Goal: Check status

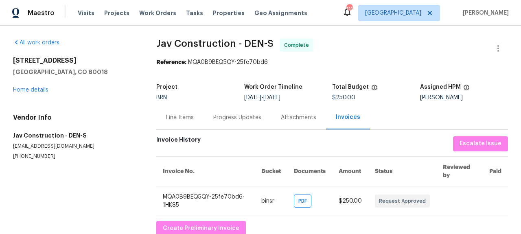
scroll to position [21, 0]
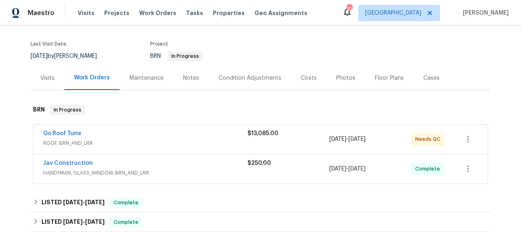
scroll to position [73, 0]
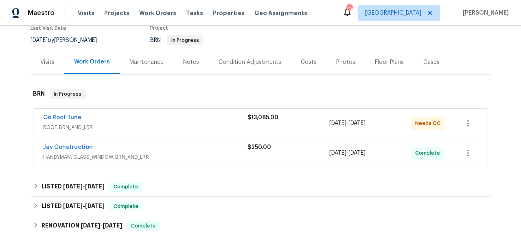
click at [121, 122] on div "Go Roof Tune" at bounding box center [145, 119] width 205 height 10
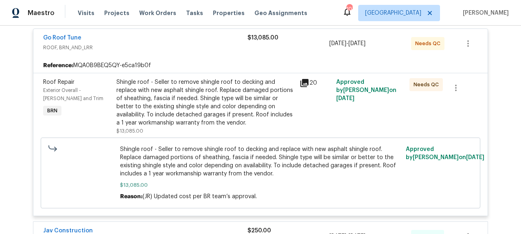
scroll to position [159, 0]
click at [305, 81] on icon at bounding box center [305, 83] width 8 height 8
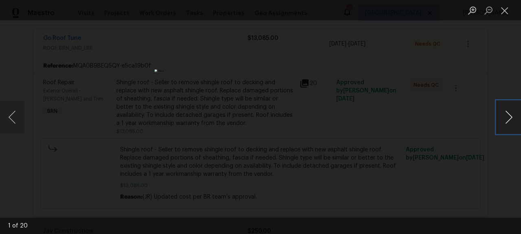
click at [512, 118] on button "Next image" at bounding box center [509, 117] width 24 height 33
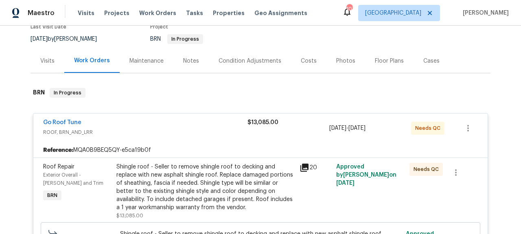
scroll to position [70, 0]
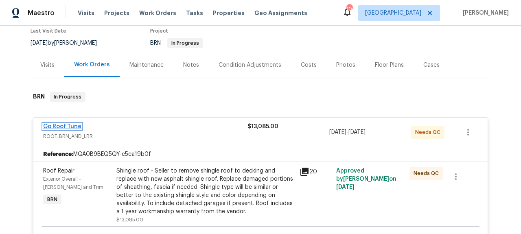
click at [67, 126] on link "Go Roof Tune" at bounding box center [62, 127] width 38 height 6
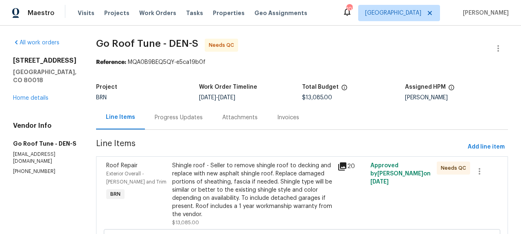
click at [203, 123] on div "Progress Updates" at bounding box center [179, 118] width 68 height 24
